Goal: Information Seeking & Learning: Check status

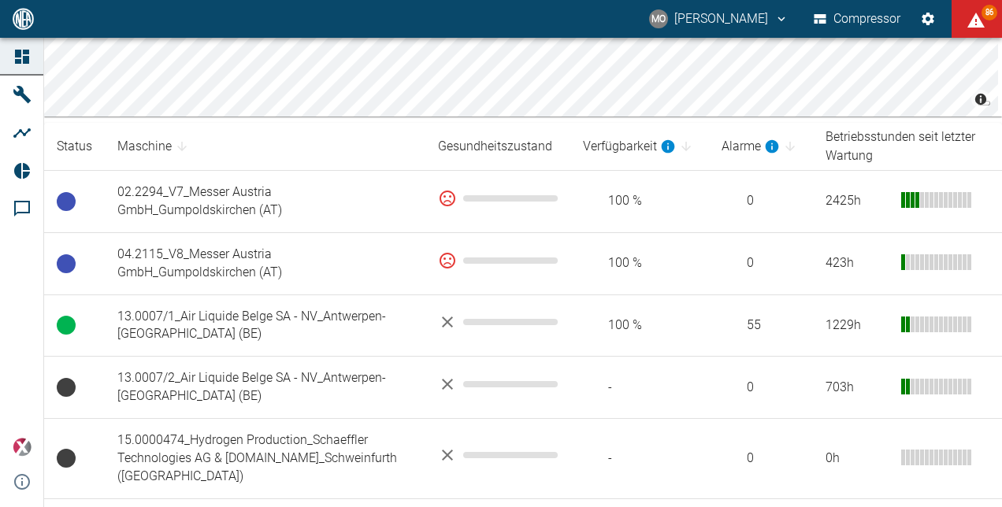
scroll to position [315, 0]
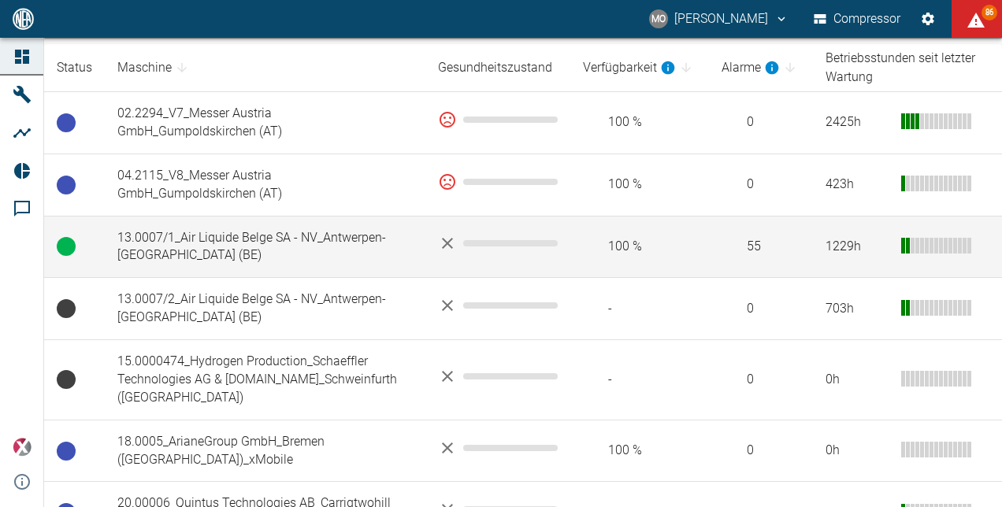
click at [248, 238] on td "13.0007/1_Air Liquide Belge SA - NV_Antwerpen-[GEOGRAPHIC_DATA] (BE)" at bounding box center [265, 247] width 321 height 62
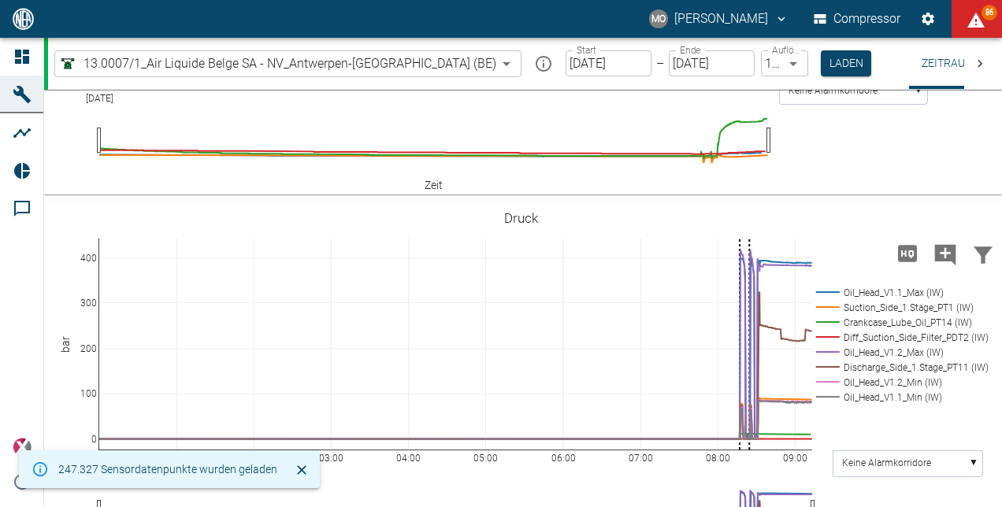
scroll to position [709, 0]
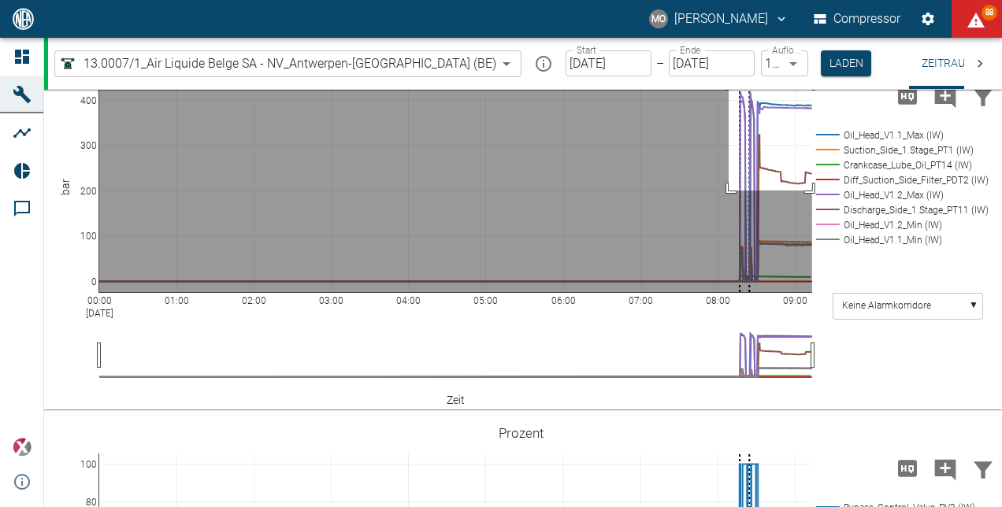
drag, startPoint x: 729, startPoint y: 166, endPoint x: 835, endPoint y: 277, distance: 153.2
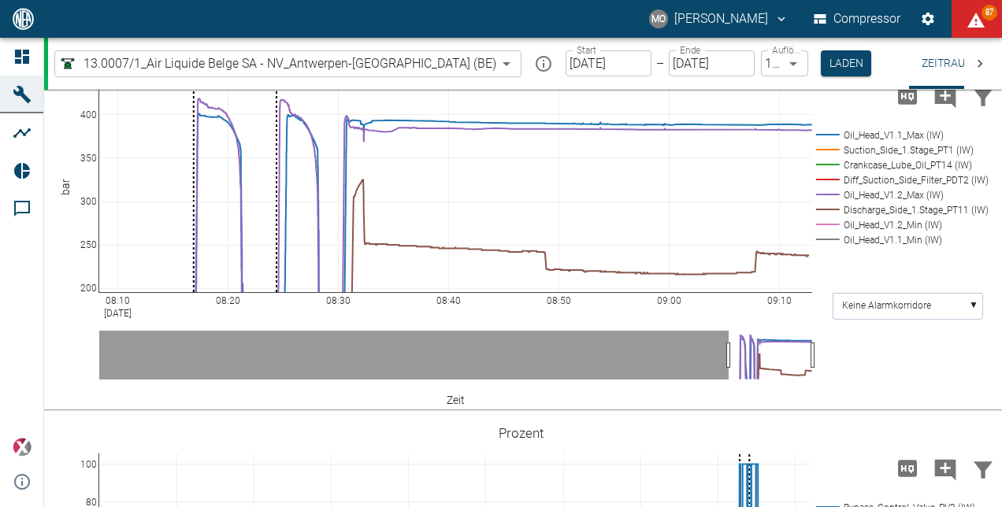
click at [416, 63] on body "MO [PERSON_NAME] Compressor 87 Dashboard Maschinen Analysen Reports Kommentare …" at bounding box center [501, 253] width 1002 height 507
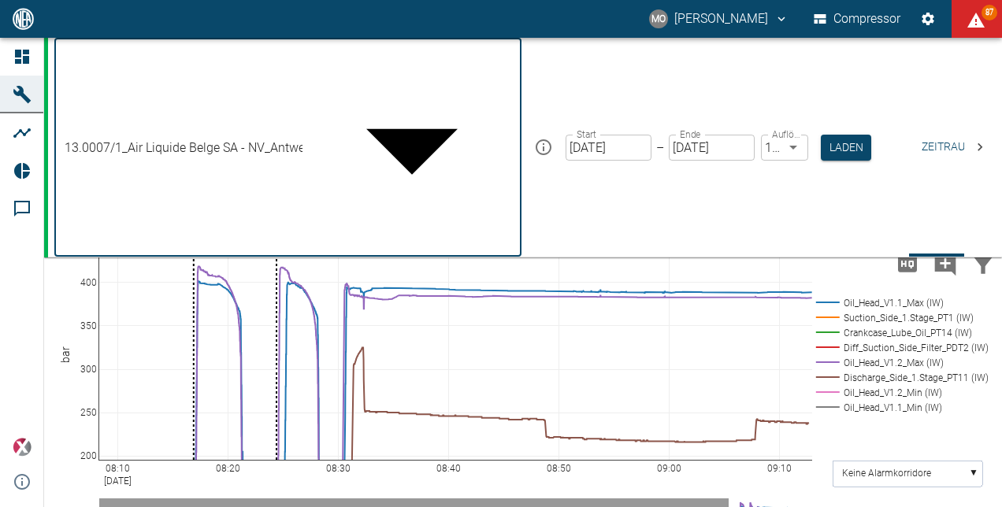
scroll to position [262, 0]
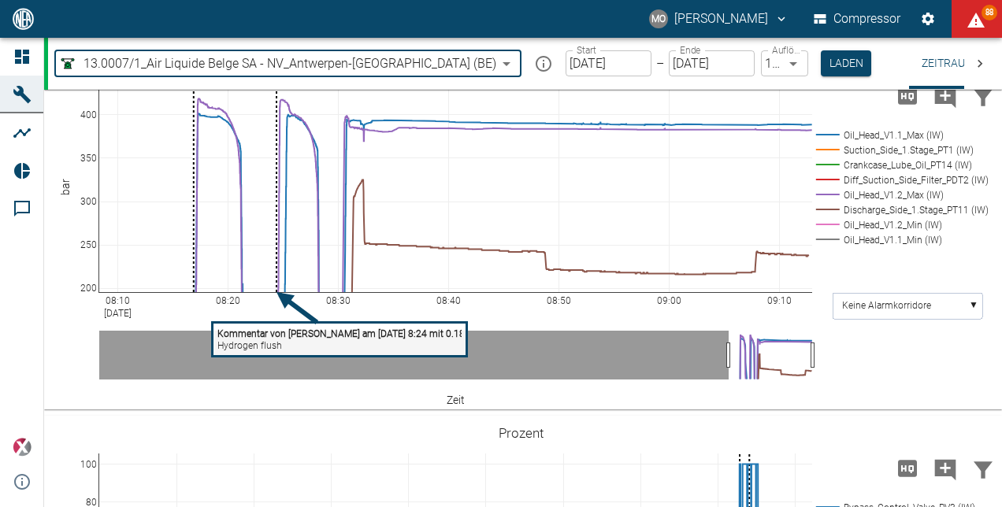
click at [415, 64] on body "MO [PERSON_NAME] Compressor 88 Dashboard Maschinen Analysen Reports Kommentare …" at bounding box center [501, 253] width 1002 height 507
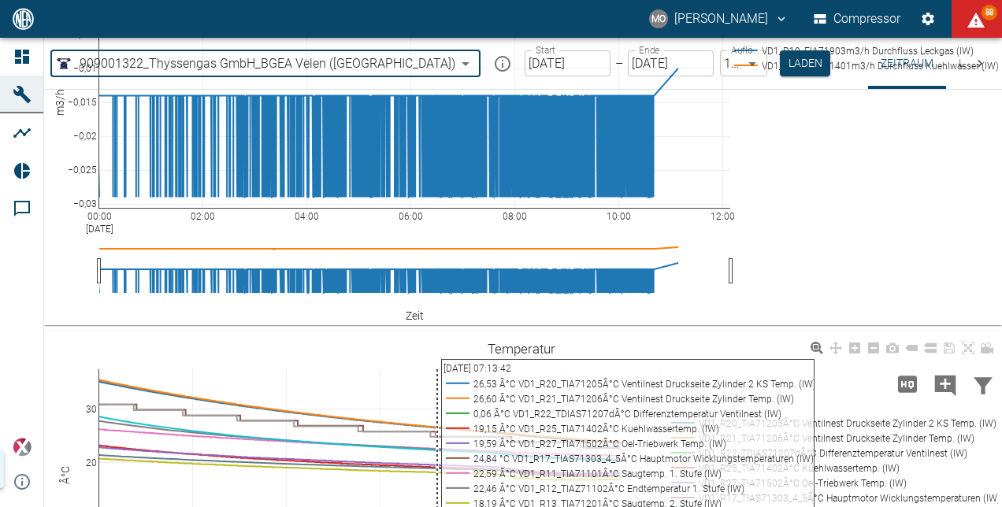
scroll to position [1081, 0]
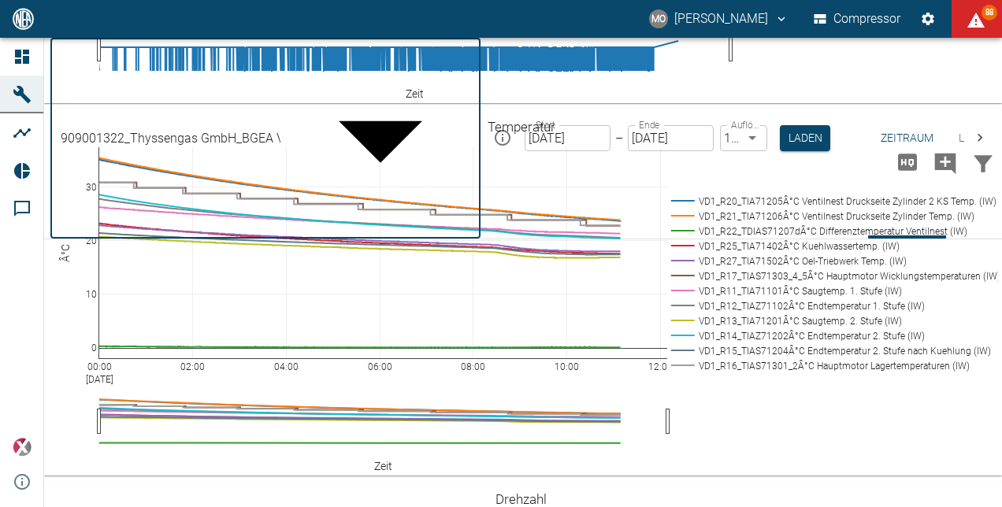
click at [368, 65] on body "MO [PERSON_NAME] Compressor 88 Dashboard Maschinen Analysen Reports Kommentare …" at bounding box center [501, 253] width 1002 height 507
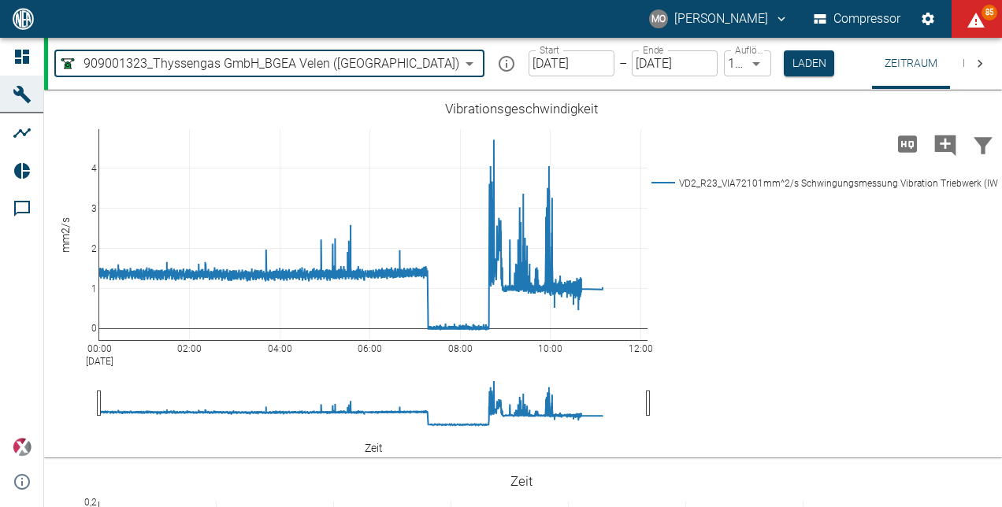
click at [369, 59] on body "MO [PERSON_NAME] Compressor 85 Dashboard Maschinen Analysen Reports Kommentare …" at bounding box center [501, 253] width 1002 height 507
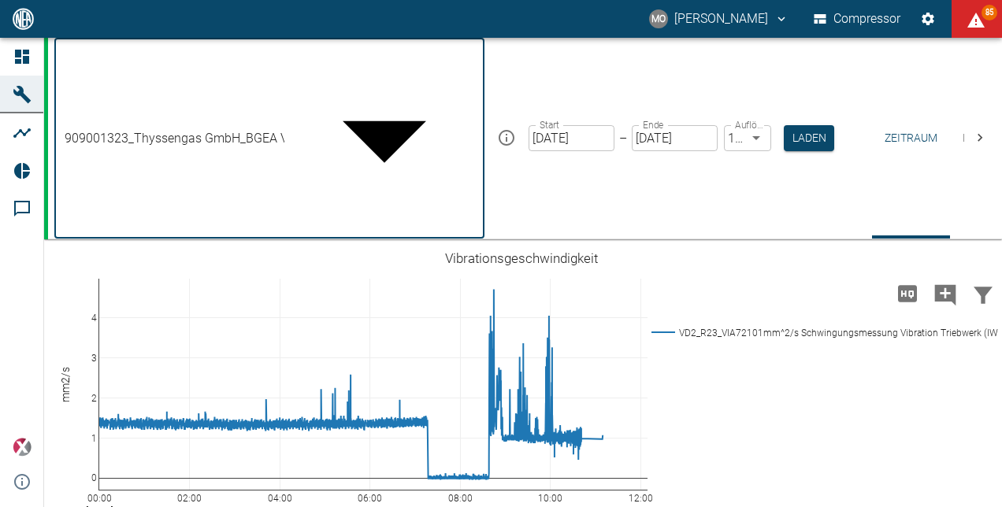
scroll to position [262, 0]
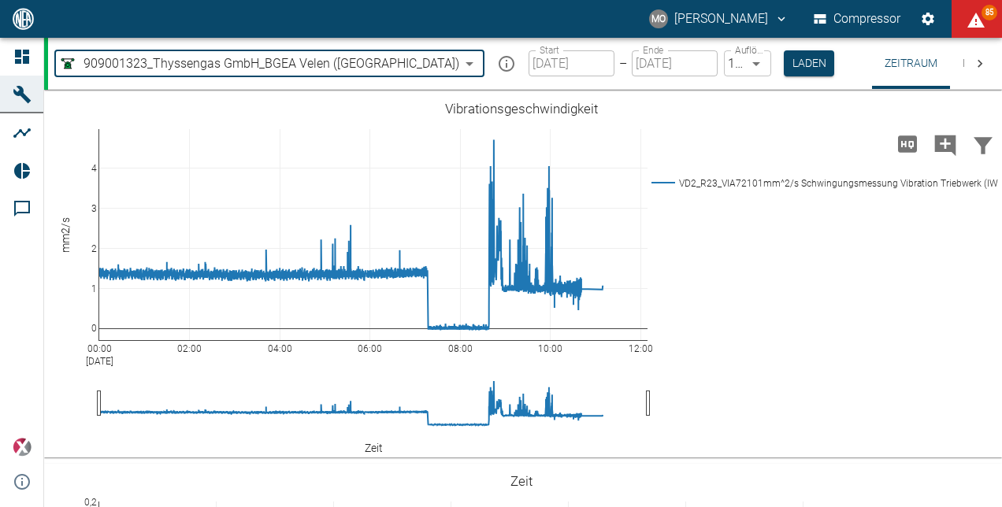
type input "844eaeab-9828-4312-bce0-6553bba898d4"
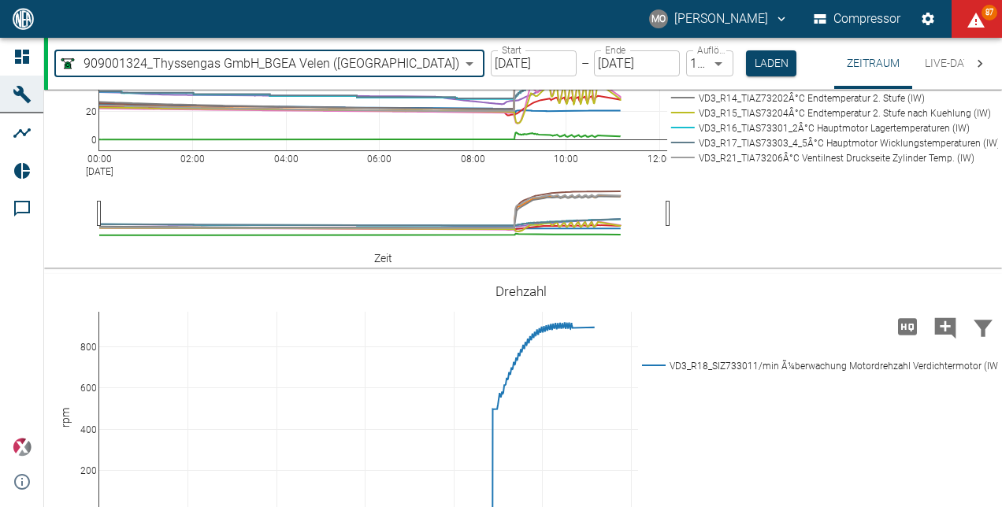
scroll to position [1024, 0]
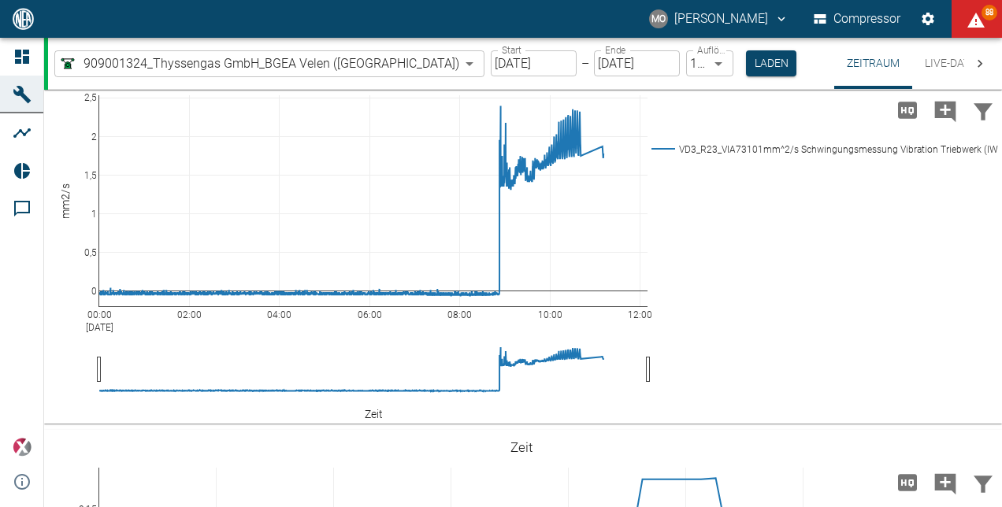
scroll to position [0, 0]
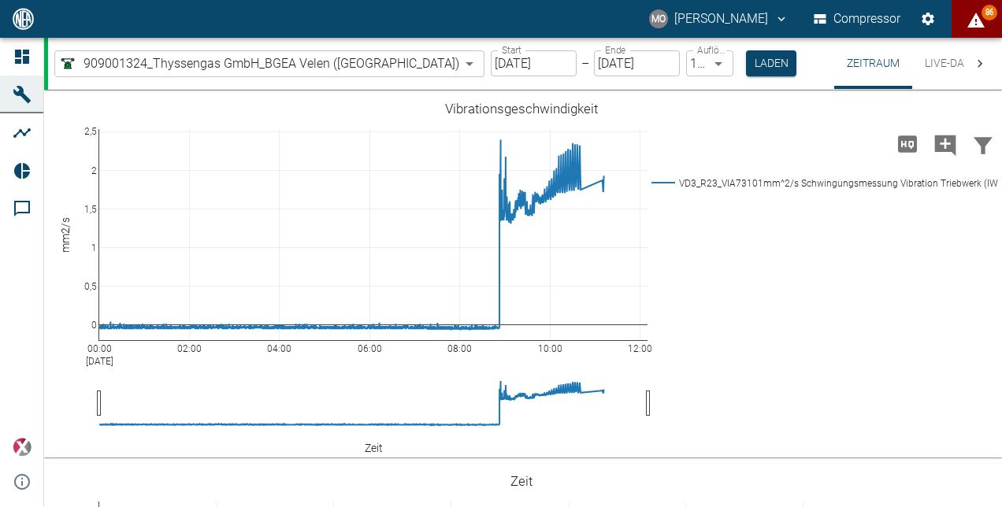
click at [978, 13] on icon "displayAlerts" at bounding box center [976, 20] width 19 height 19
